Goal: Task Accomplishment & Management: Complete application form

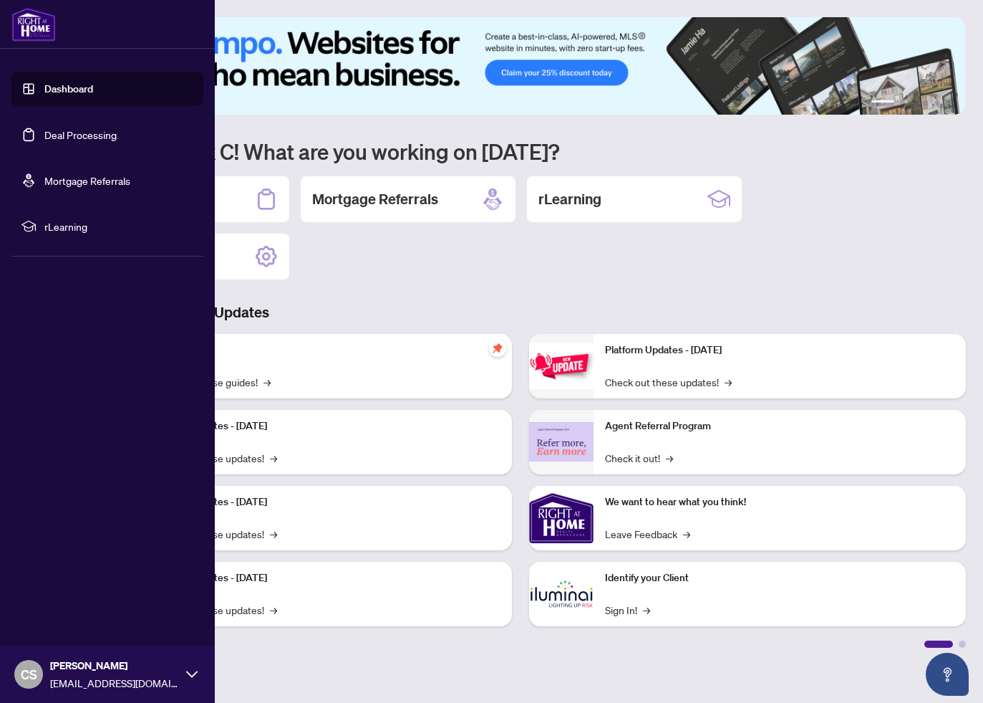
click at [74, 94] on link "Dashboard" at bounding box center [68, 88] width 49 height 13
click at [75, 136] on link "Deal Processing" at bounding box center [80, 134] width 72 height 13
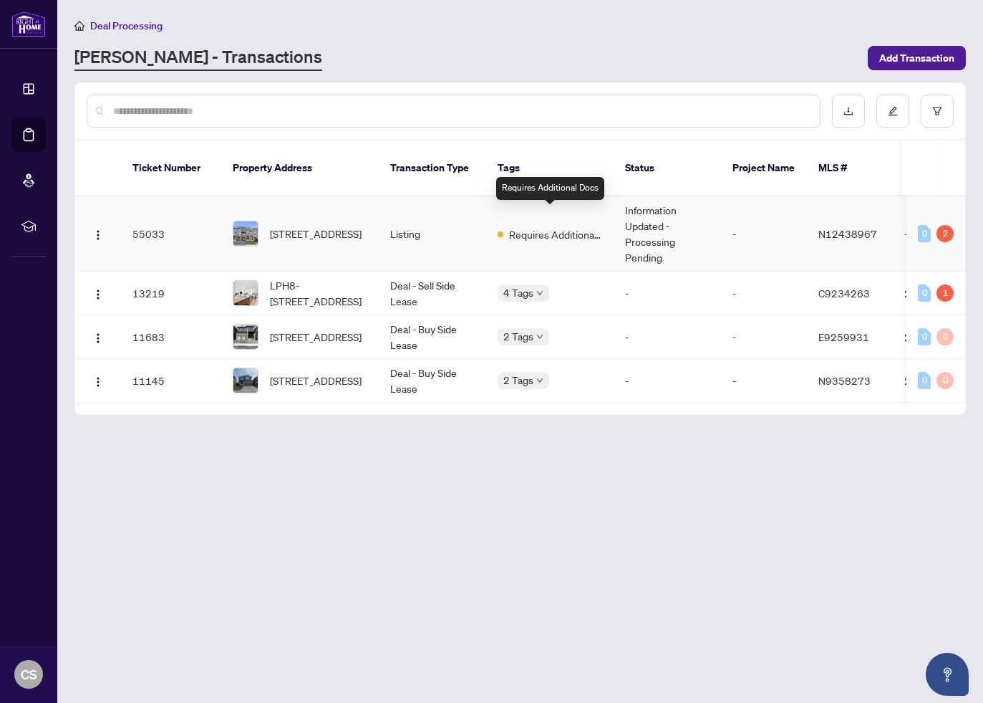
click at [644, 206] on td "Information Updated - Processing Pending" at bounding box center [667, 233] width 107 height 75
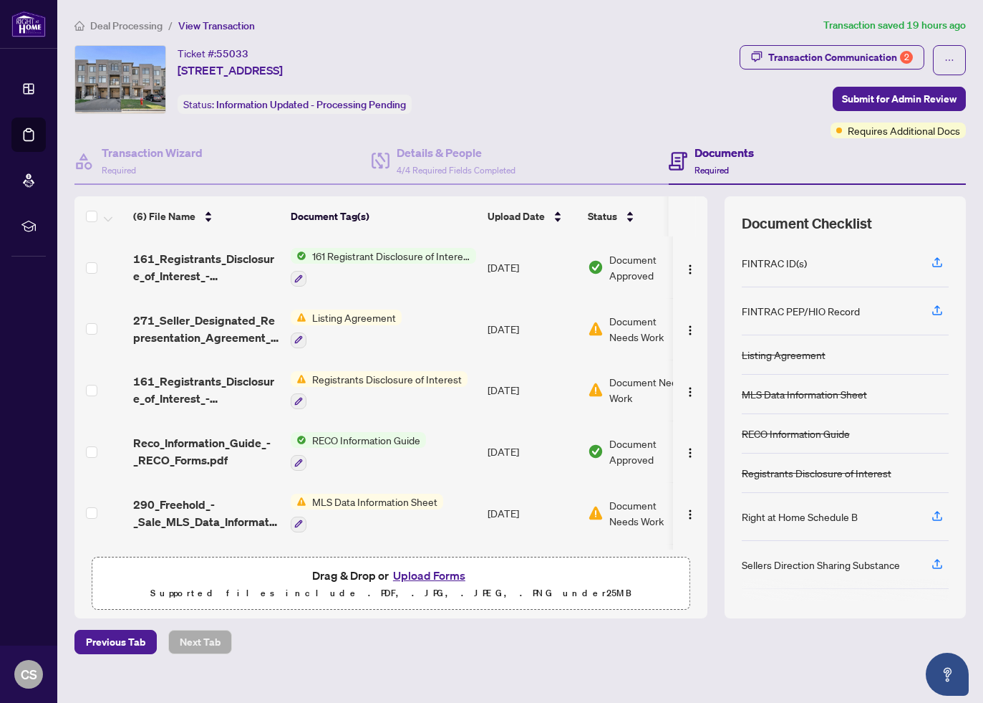
click at [419, 573] on button "Upload Forms" at bounding box center [429, 575] width 81 height 19
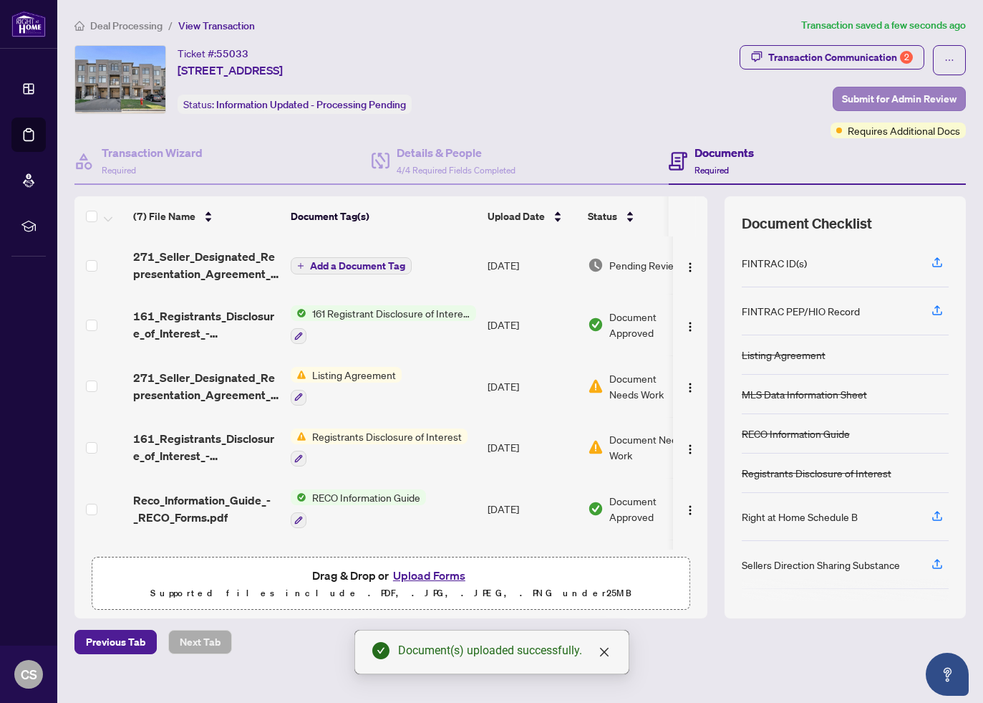
click at [897, 100] on span "Submit for Admin Review" at bounding box center [899, 98] width 115 height 23
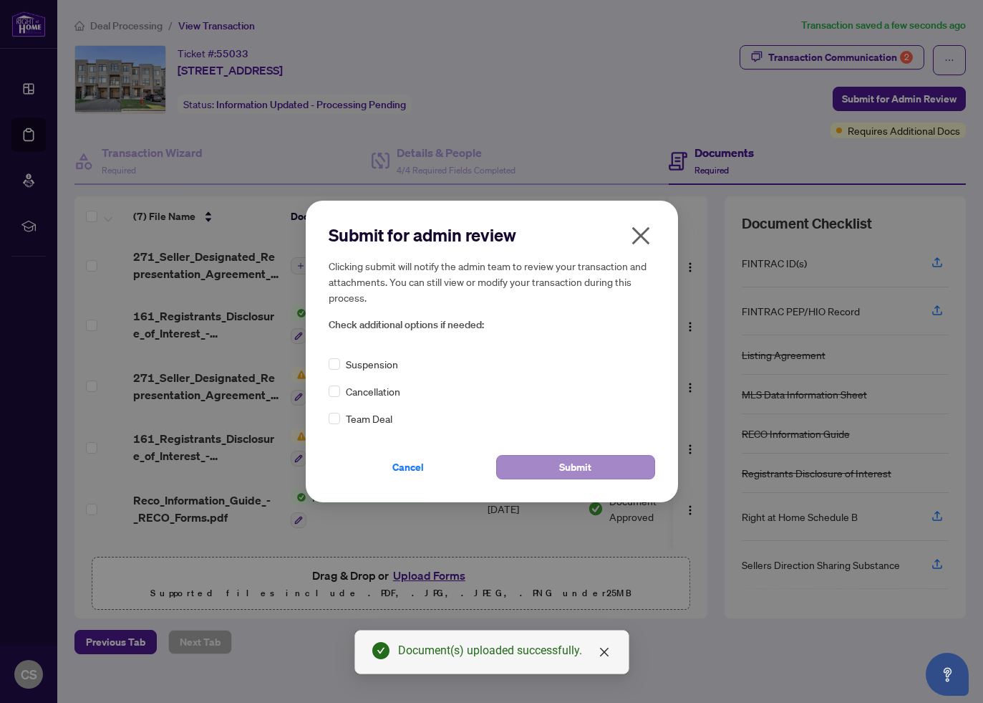
click at [562, 462] on span "Submit" at bounding box center [575, 467] width 32 height 23
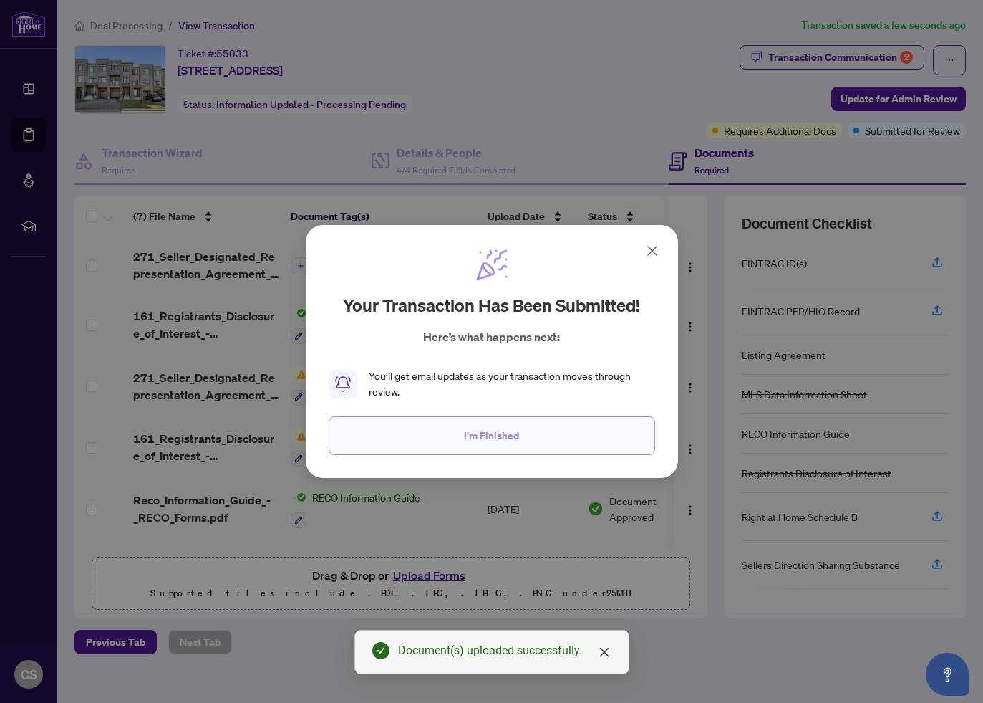
click at [514, 439] on span "I'm Finished" at bounding box center [491, 435] width 55 height 23
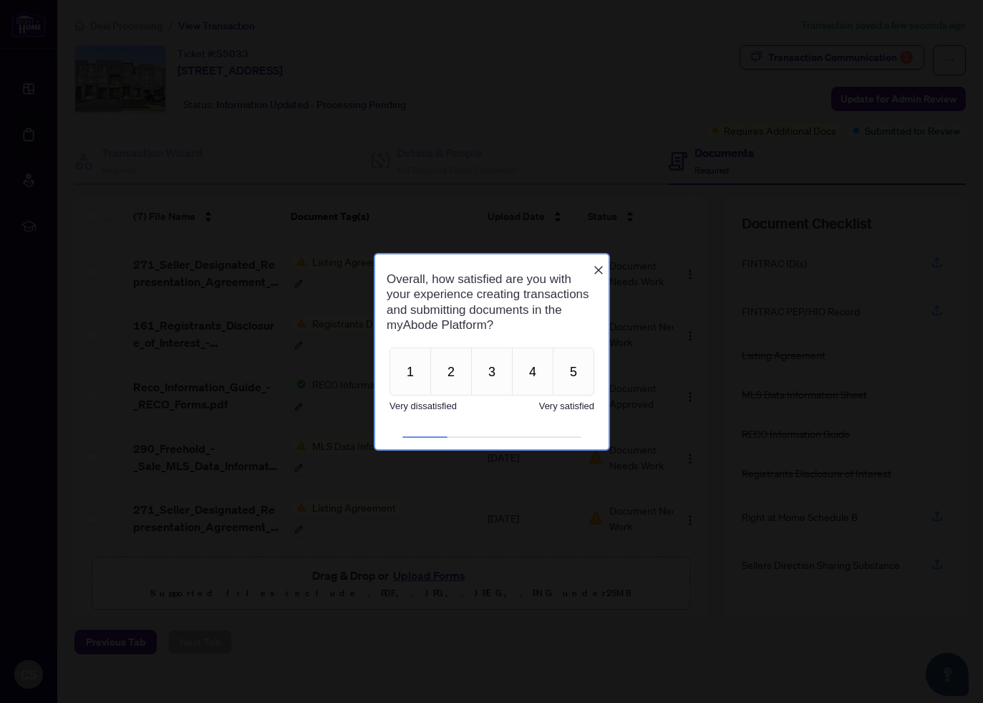
click at [597, 267] on icon "Close button" at bounding box center [597, 269] width 11 height 11
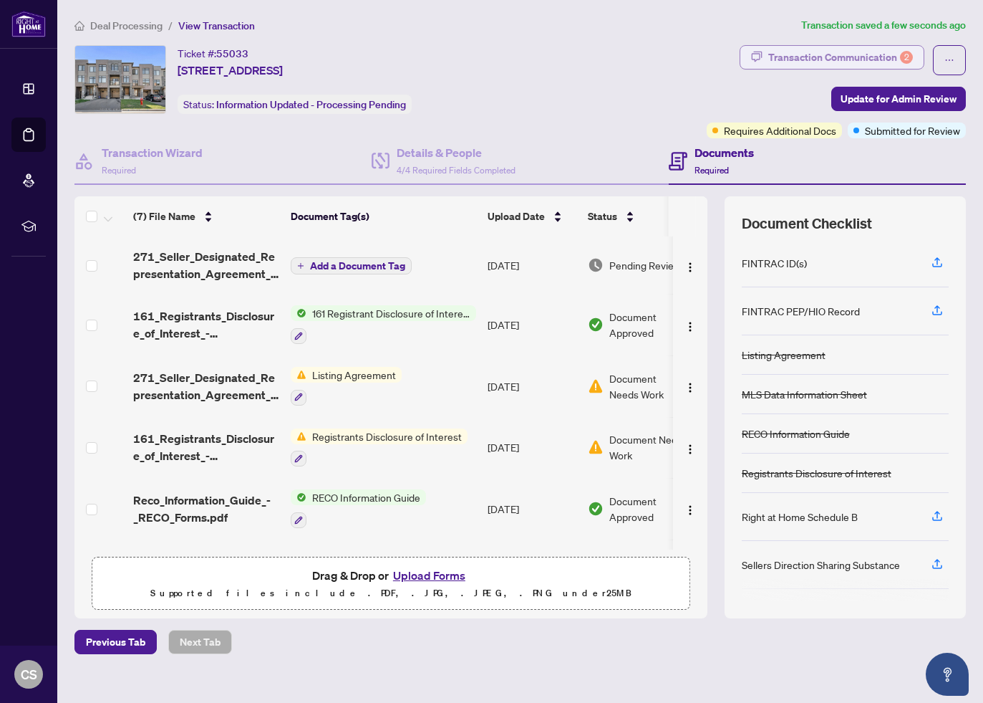
click at [854, 55] on div "Transaction Communication 2" at bounding box center [841, 57] width 145 height 23
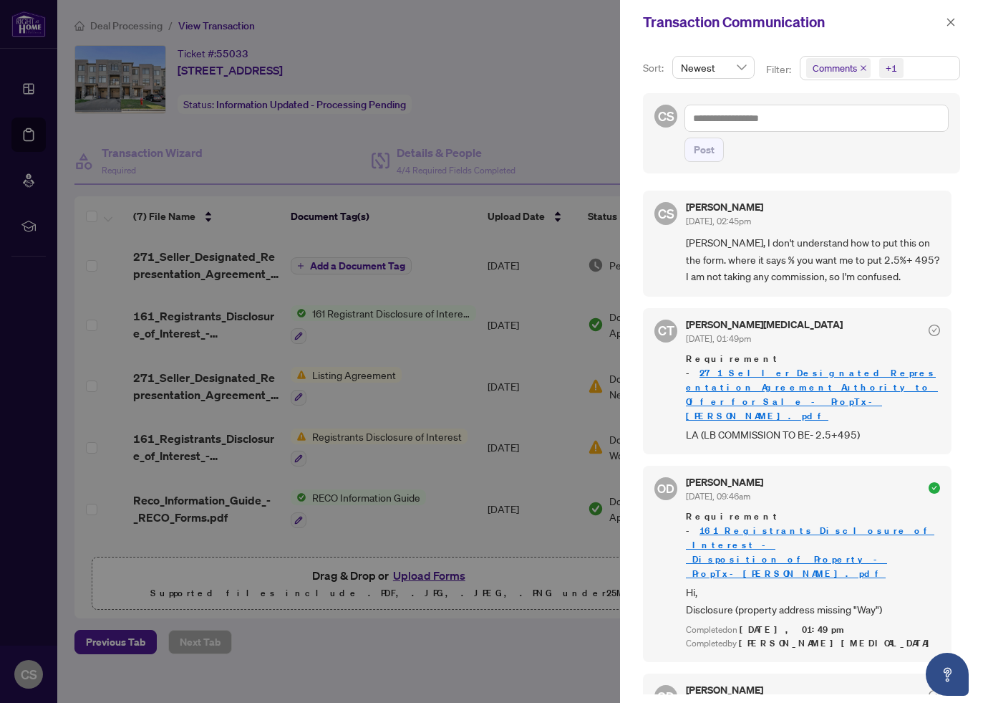
click at [753, 69] on div "Newest" at bounding box center [714, 73] width 88 height 34
click at [952, 21] on icon "close" at bounding box center [952, 22] width 8 height 8
